Goal: Task Accomplishment & Management: Complete application form

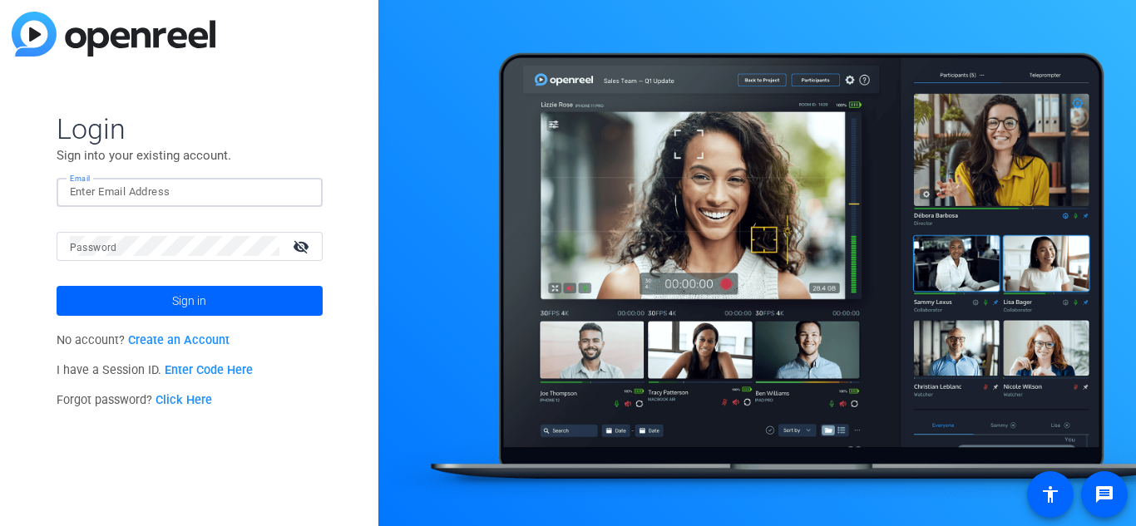
click at [131, 200] on input "Email" at bounding box center [189, 192] width 239 height 20
type input "wi"
click at [199, 343] on link "Create an Account" at bounding box center [178, 340] width 101 height 14
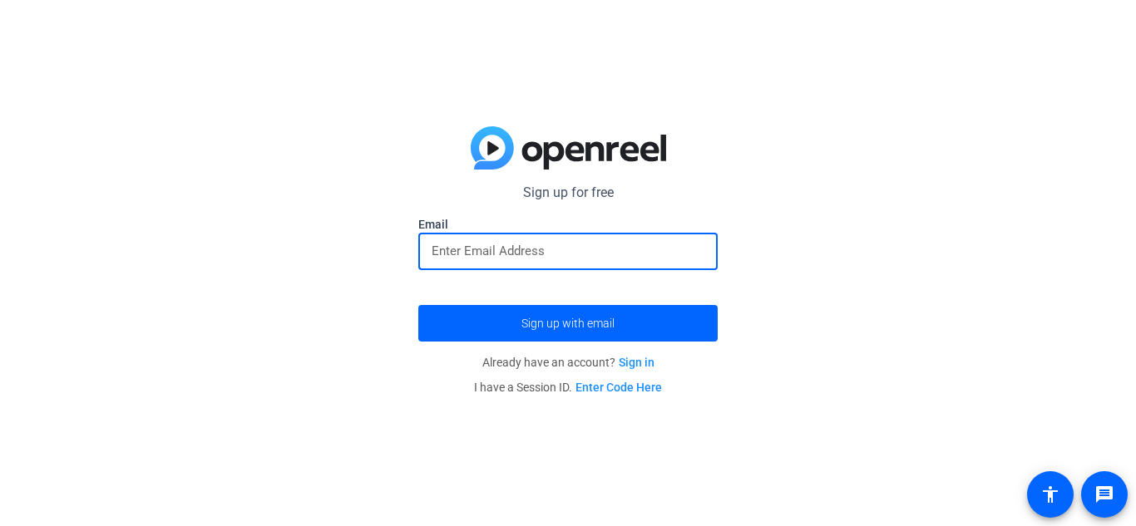
click at [499, 254] on input "email" at bounding box center [567, 251] width 273 height 20
click at [534, 323] on span "Sign up with email" at bounding box center [567, 323] width 93 height 0
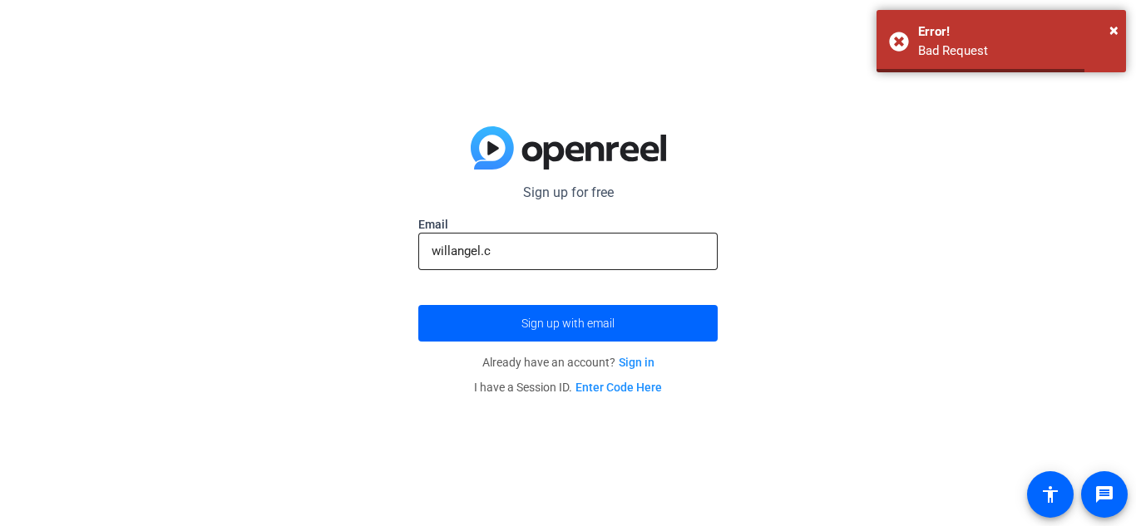
click at [555, 244] on input "willangel.c" at bounding box center [567, 251] width 273 height 20
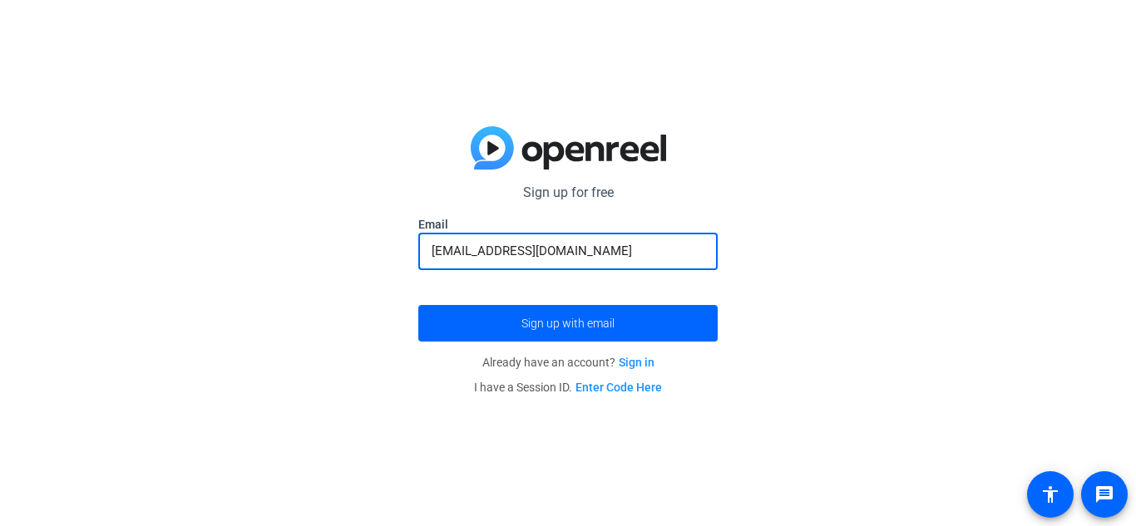
click at [509, 253] on input "[EMAIL_ADDRESS][DOMAIN_NAME]" at bounding box center [567, 251] width 273 height 20
click at [514, 253] on input "[EMAIL_ADDRESS][DOMAIN_NAME]" at bounding box center [567, 251] width 273 height 20
click at [533, 249] on input "[EMAIL_ADDRESS][DOMAIN_NAME]" at bounding box center [567, 251] width 273 height 20
type input "[EMAIL_ADDRESS][DOMAIN_NAME]"
click at [527, 313] on span "submit" at bounding box center [567, 323] width 299 height 40
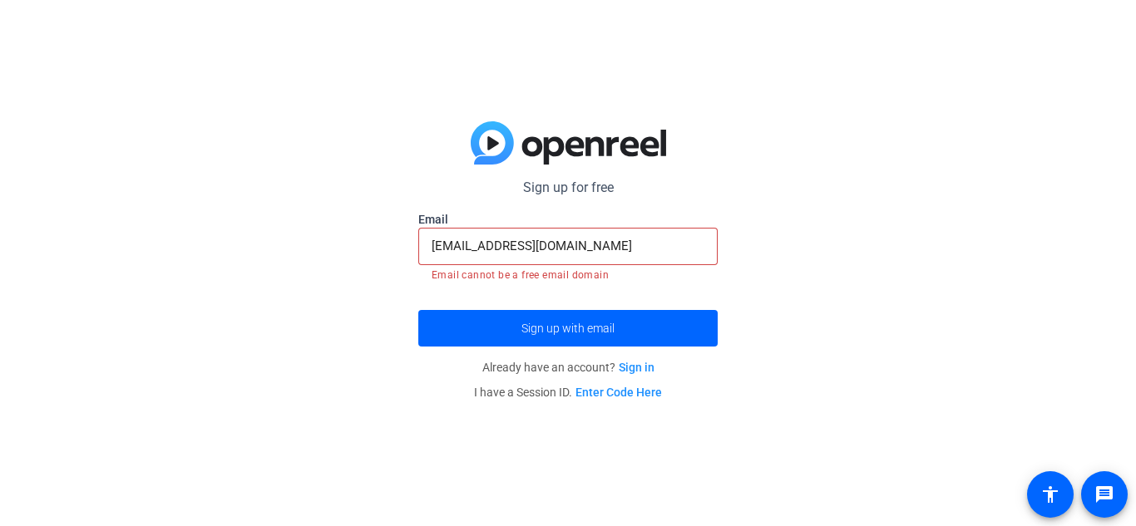
click at [623, 368] on link "Sign in" at bounding box center [637, 367] width 36 height 13
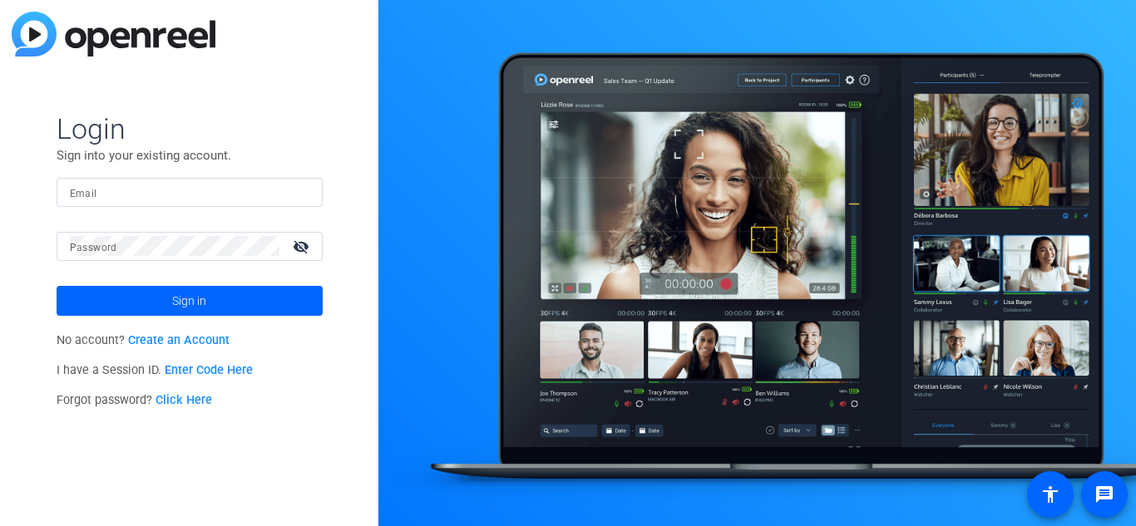
click at [114, 195] on input "Email" at bounding box center [189, 192] width 239 height 20
click at [187, 397] on link "Click Here" at bounding box center [183, 400] width 57 height 14
